Goal: Transaction & Acquisition: Obtain resource

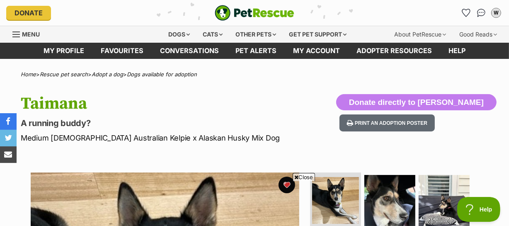
scroll to position [113, 0]
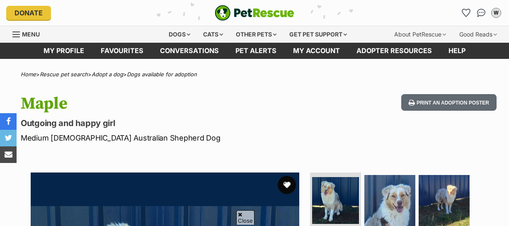
scroll to position [113, 0]
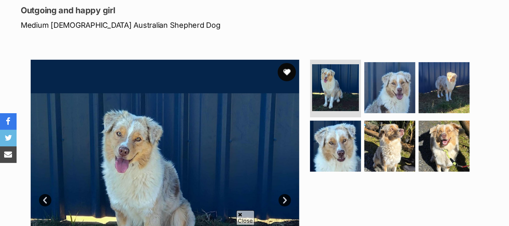
click at [287, 68] on button "favourite" at bounding box center [287, 72] width 18 height 18
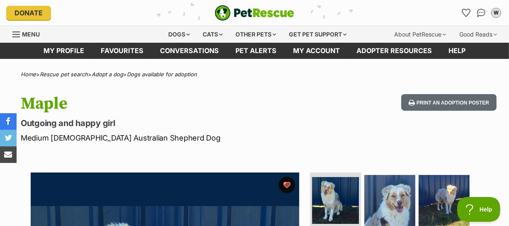
scroll to position [0, 0]
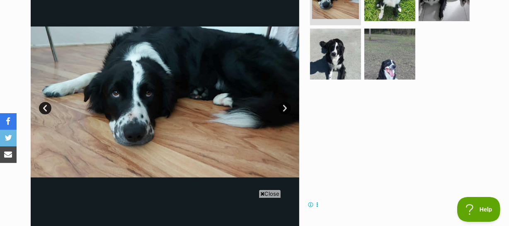
scroll to position [226, 0]
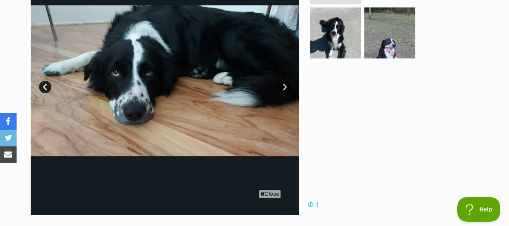
click at [273, 192] on span "Close" at bounding box center [270, 194] width 22 height 8
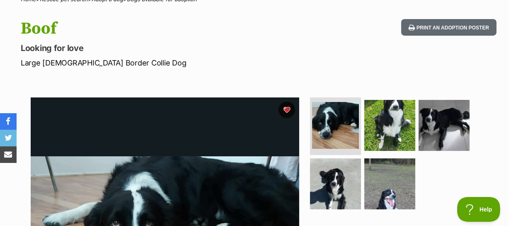
scroll to position [0, 0]
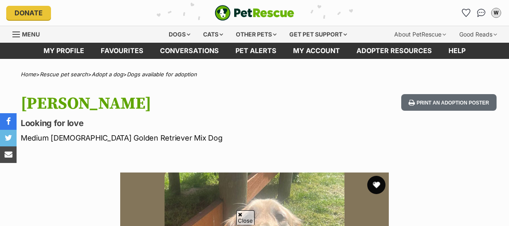
scroll to position [113, 0]
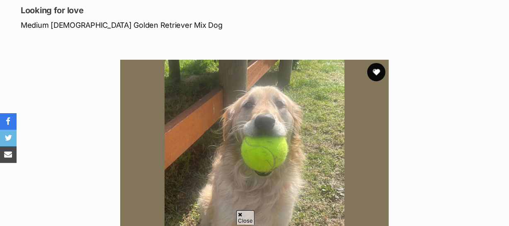
click at [378, 72] on button "favourite" at bounding box center [376, 72] width 18 height 18
click at [302, 176] on span "Close" at bounding box center [304, 177] width 22 height 8
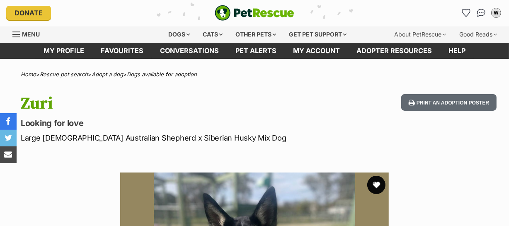
click at [377, 183] on button "favourite" at bounding box center [376, 185] width 18 height 18
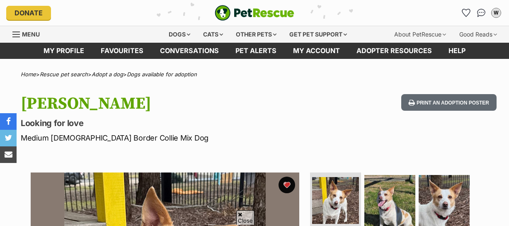
scroll to position [113, 0]
